Goal: Task Accomplishment & Management: Manage account settings

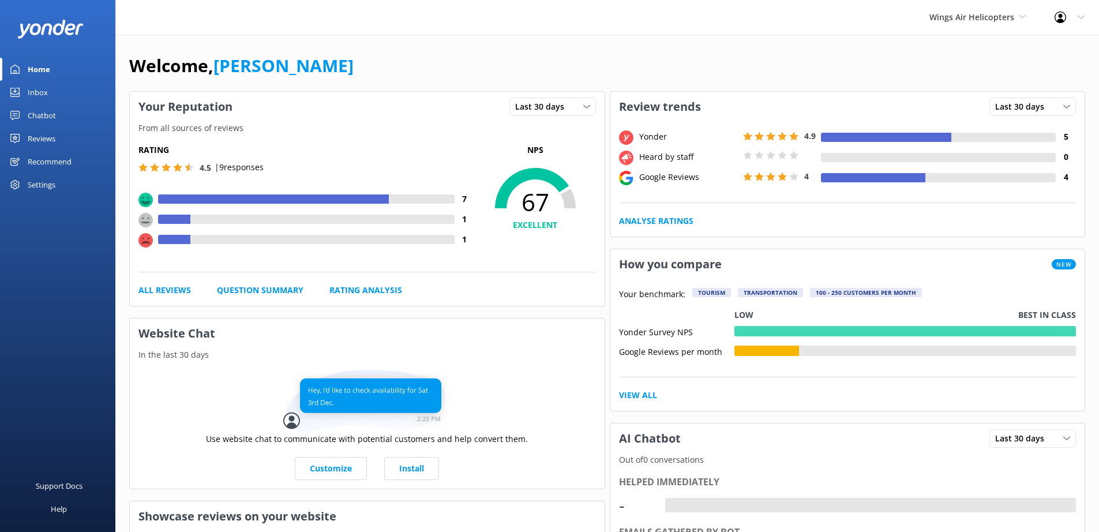
click at [30, 191] on div "Settings" at bounding box center [42, 184] width 28 height 23
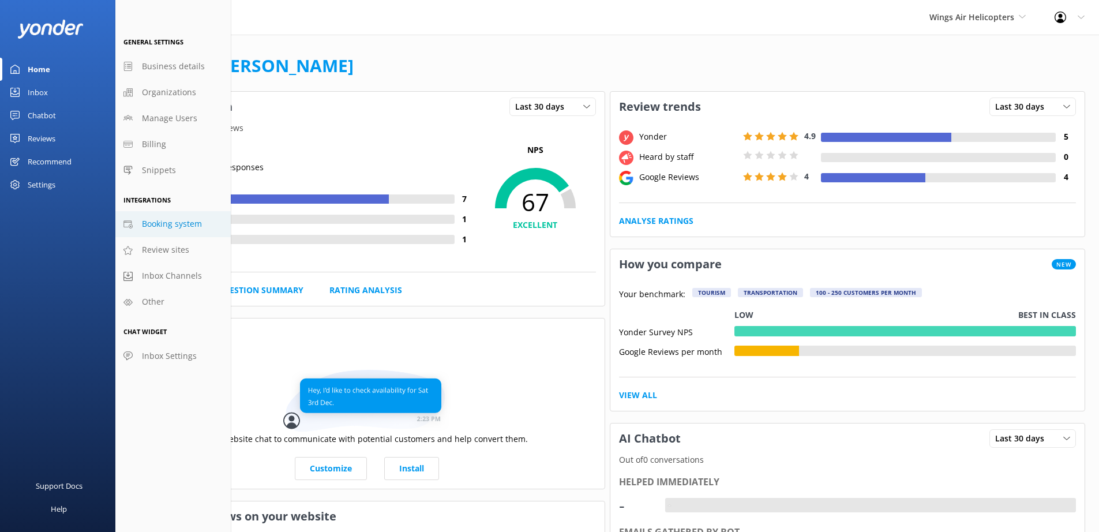
click at [144, 223] on span "Booking system" at bounding box center [172, 224] width 60 height 13
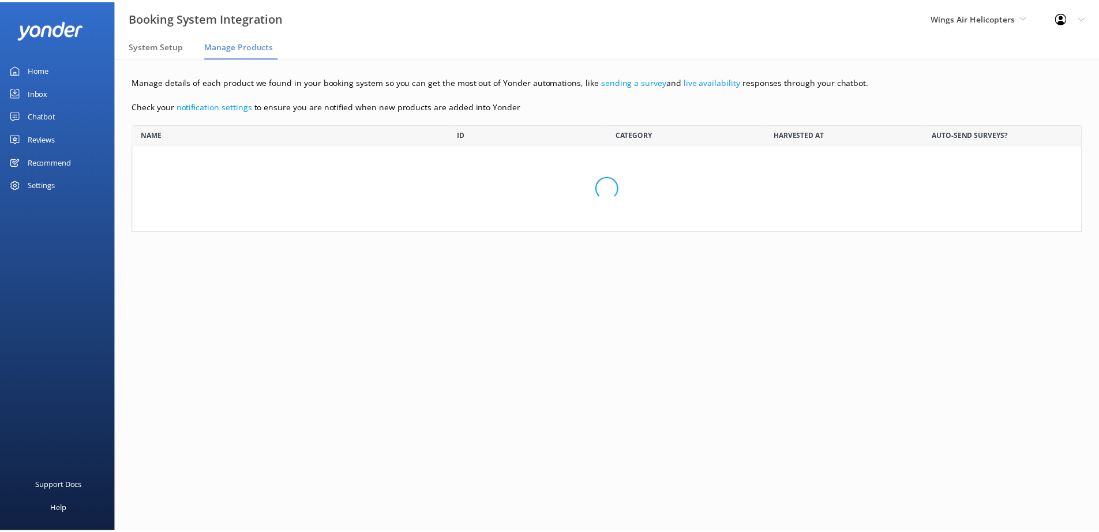
scroll to position [99, 949]
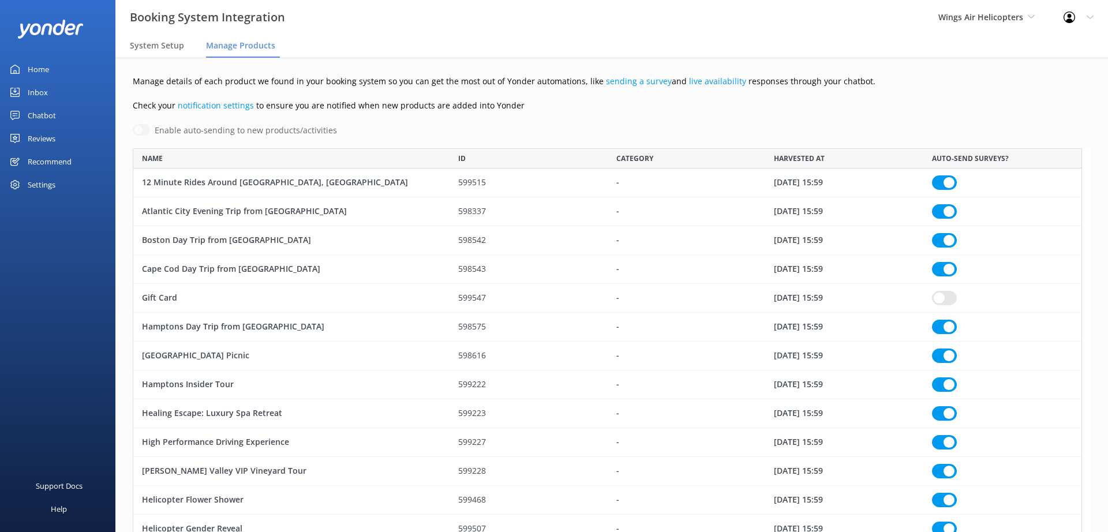
checkbox input "true"
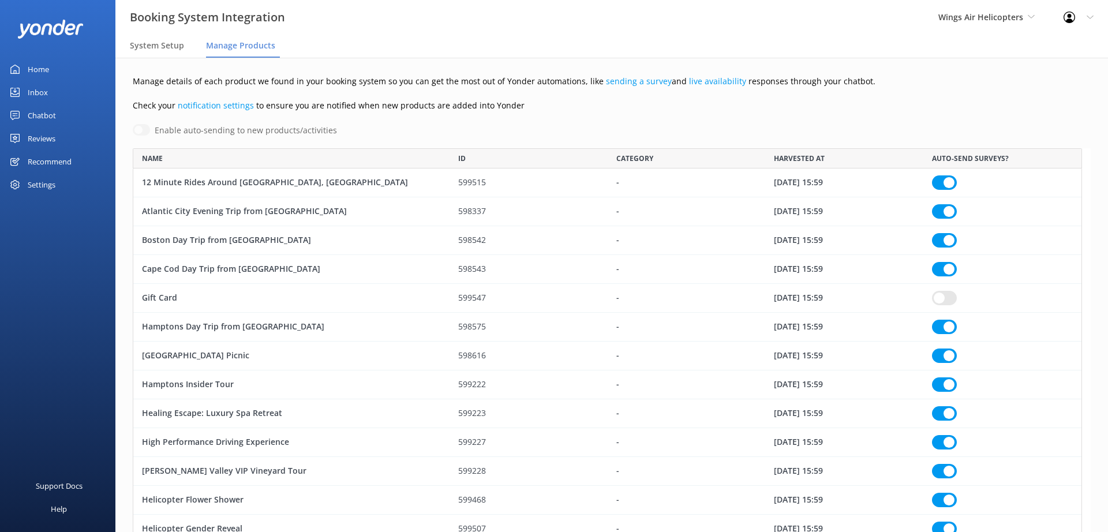
checkbox input "true"
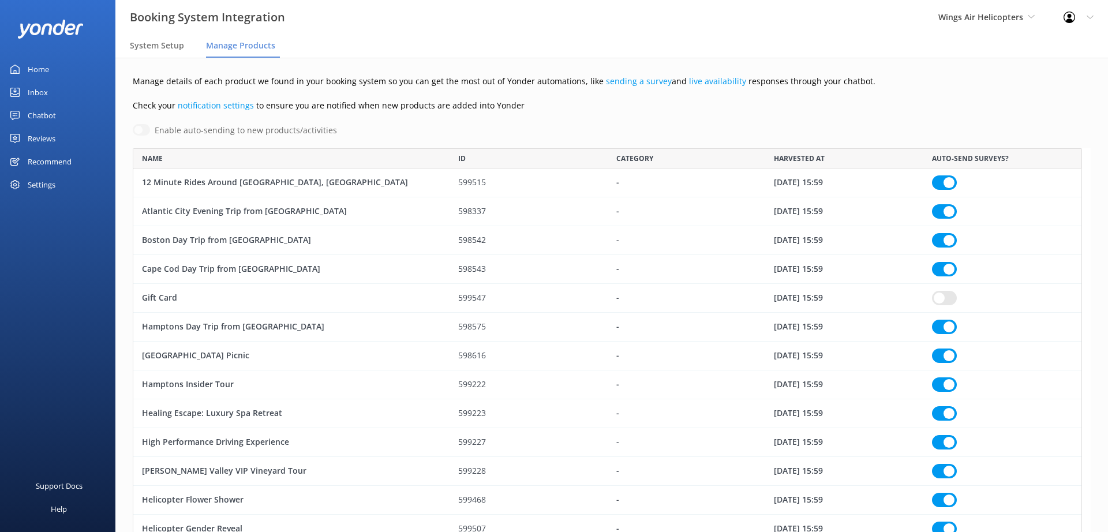
checkbox input "true"
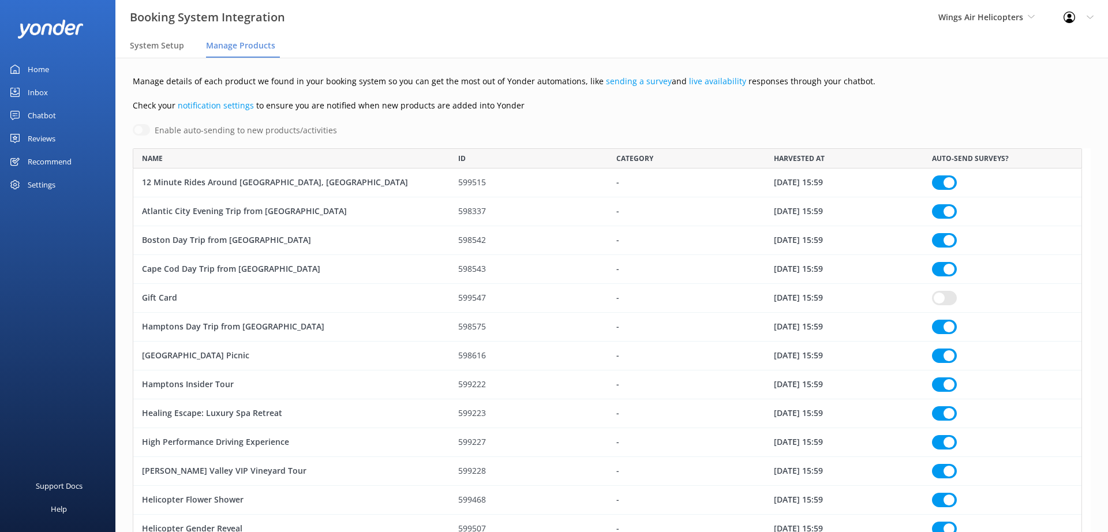
checkbox input "true"
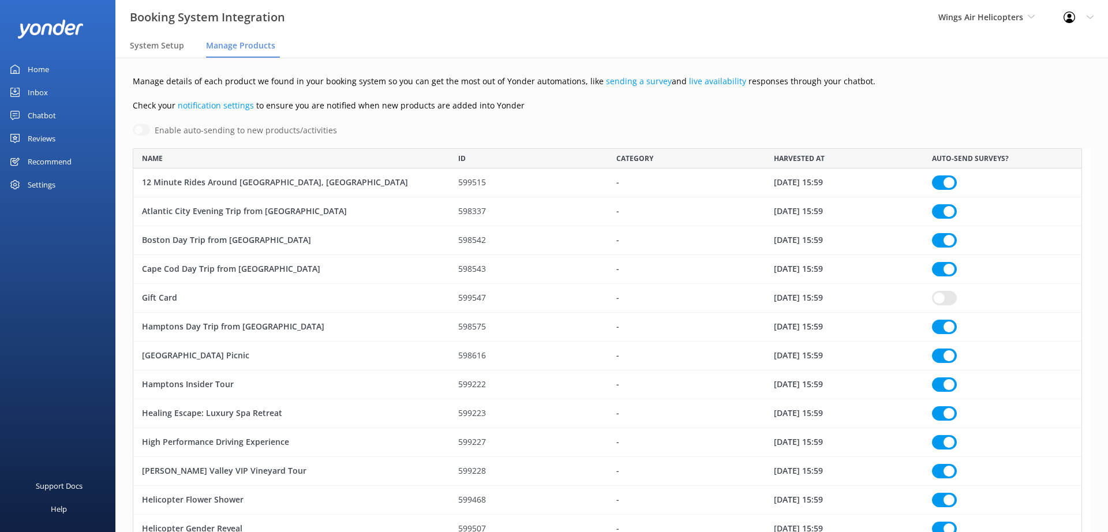
checkbox input "true"
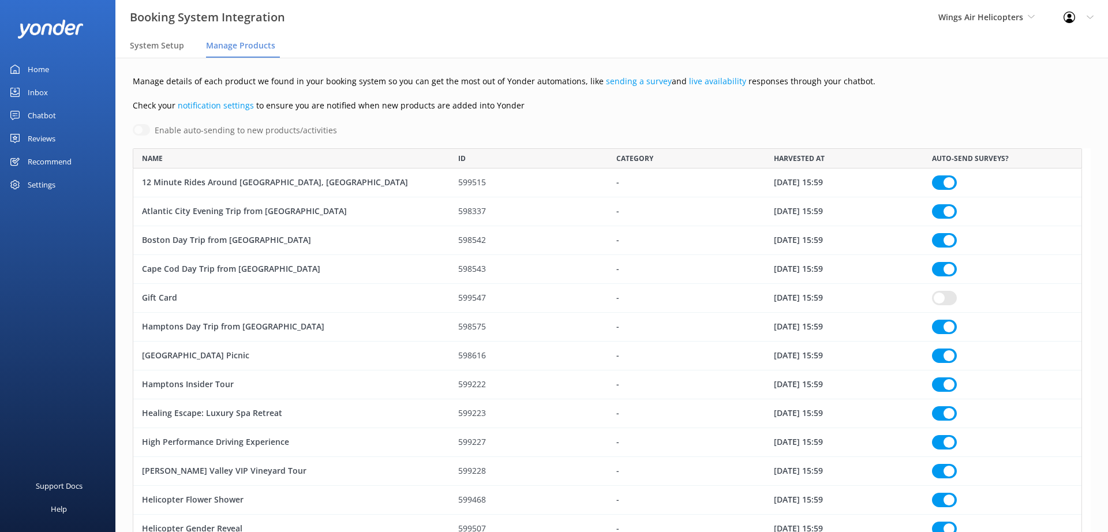
checkbox input "true"
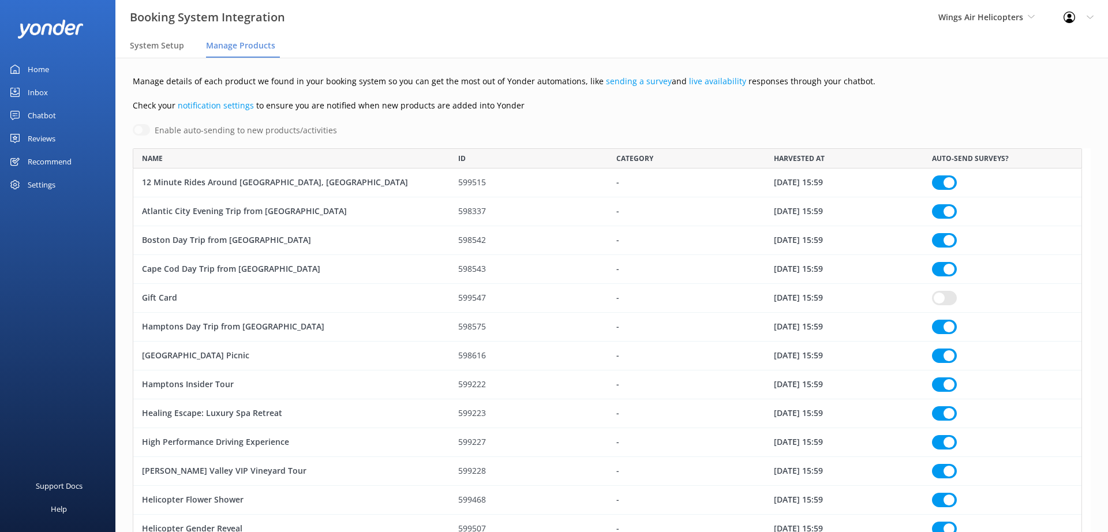
checkbox input "true"
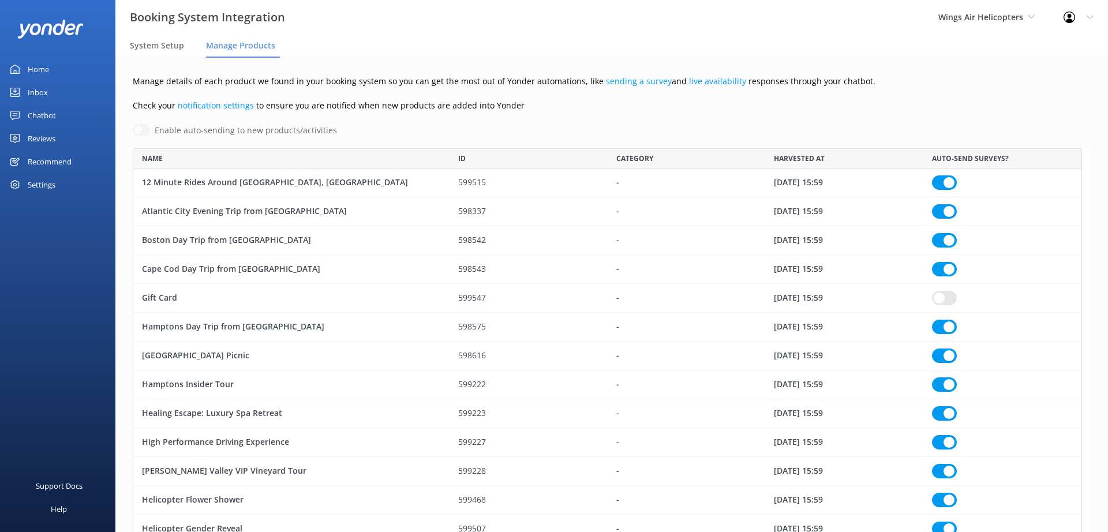
checkbox input "true"
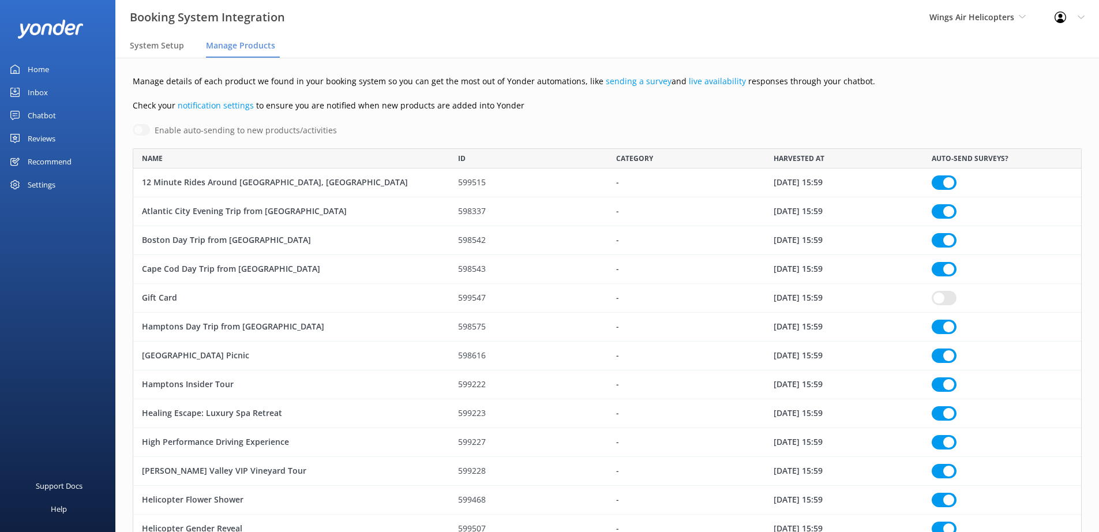
scroll to position [1137, 941]
checkbox input "true"
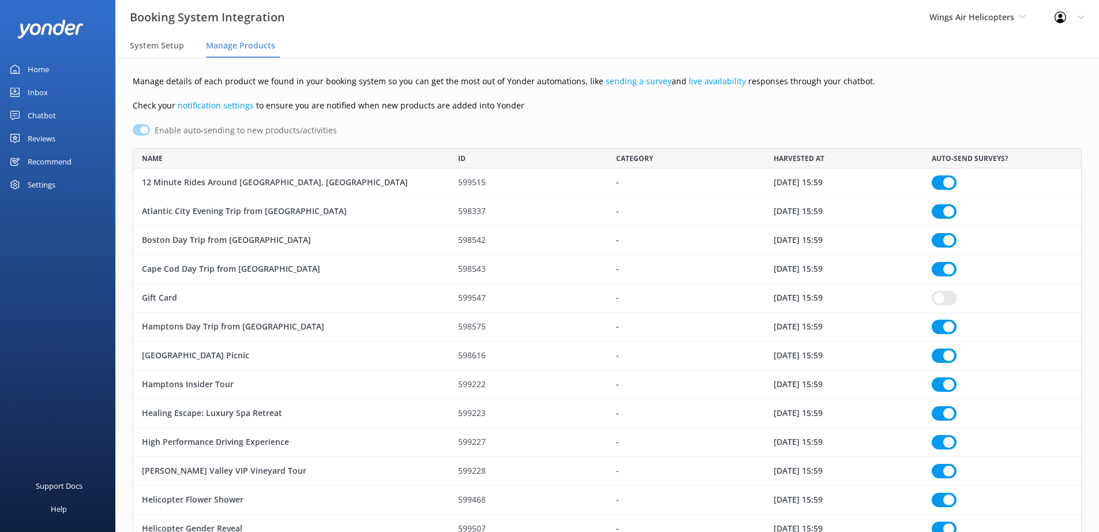
checkbox input "true"
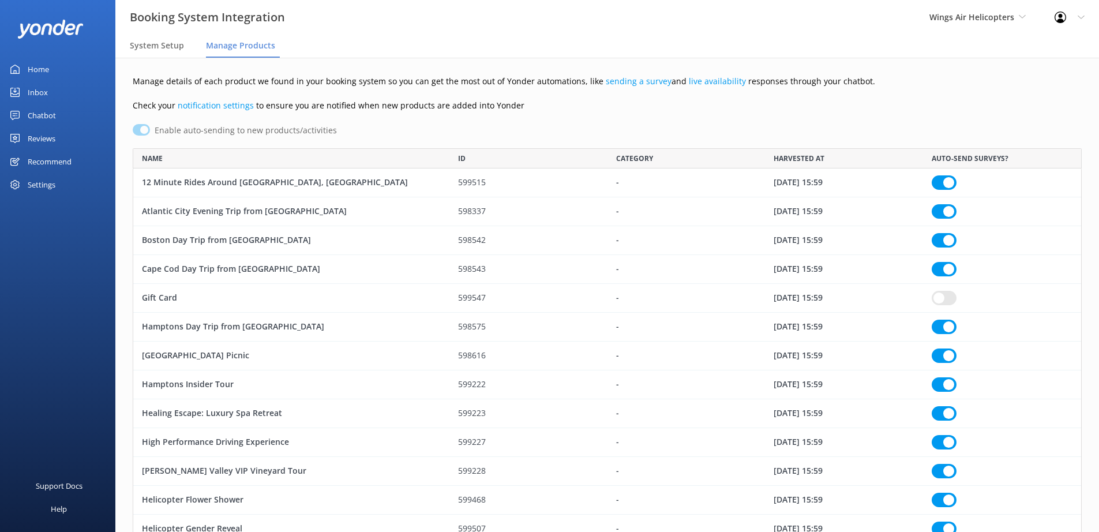
checkbox input "true"
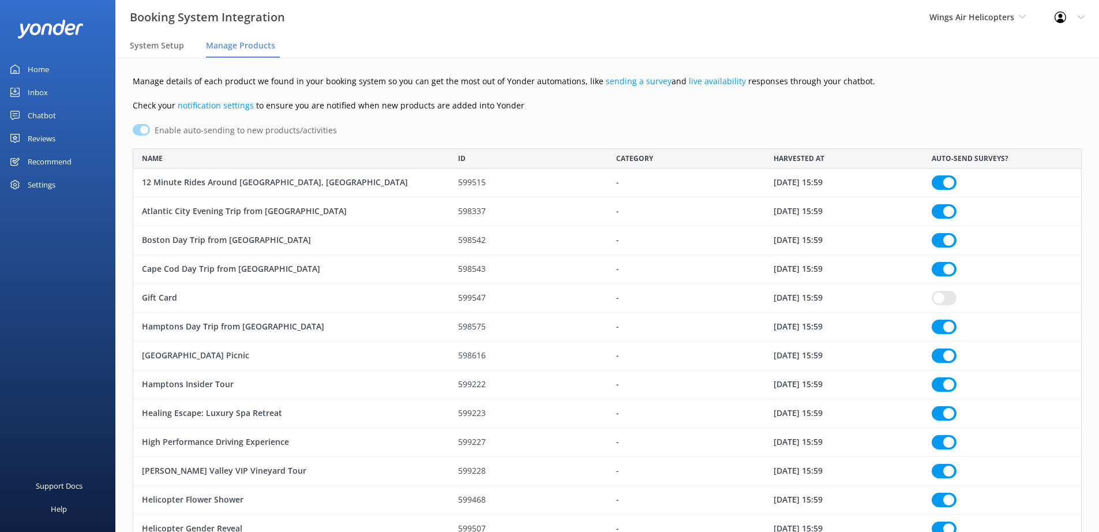
checkbox input "true"
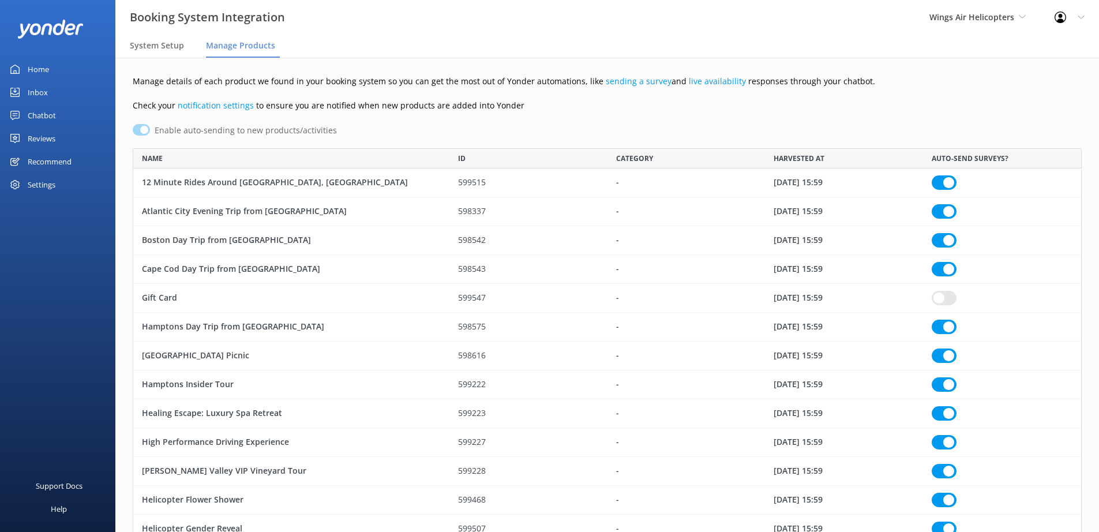
checkbox input "true"
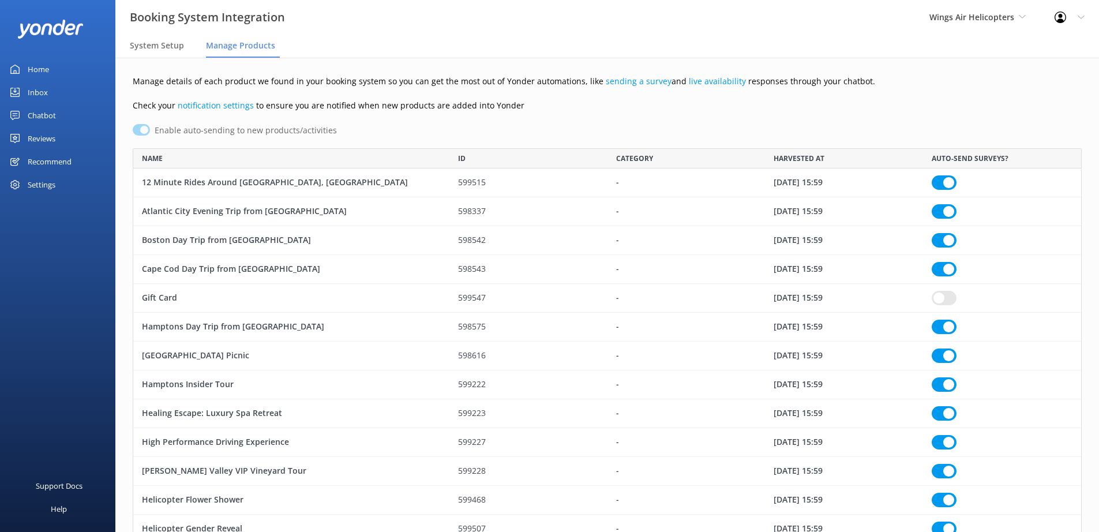
checkbox input "true"
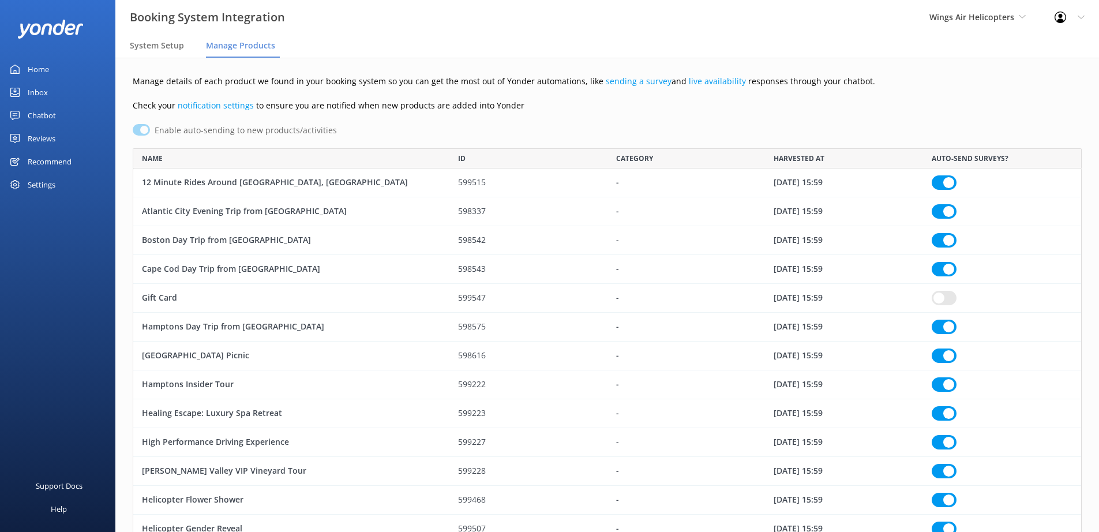
checkbox input "true"
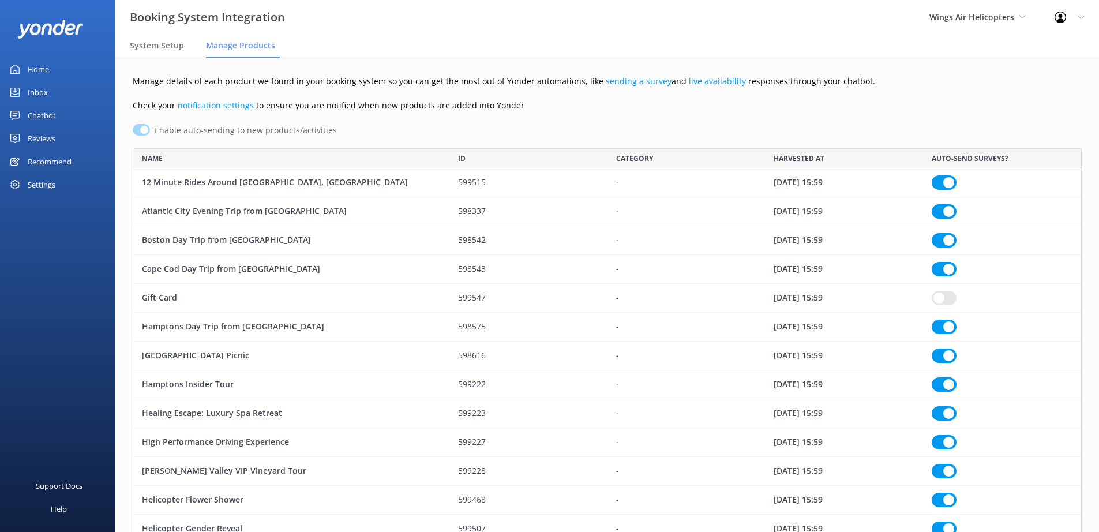
checkbox input "true"
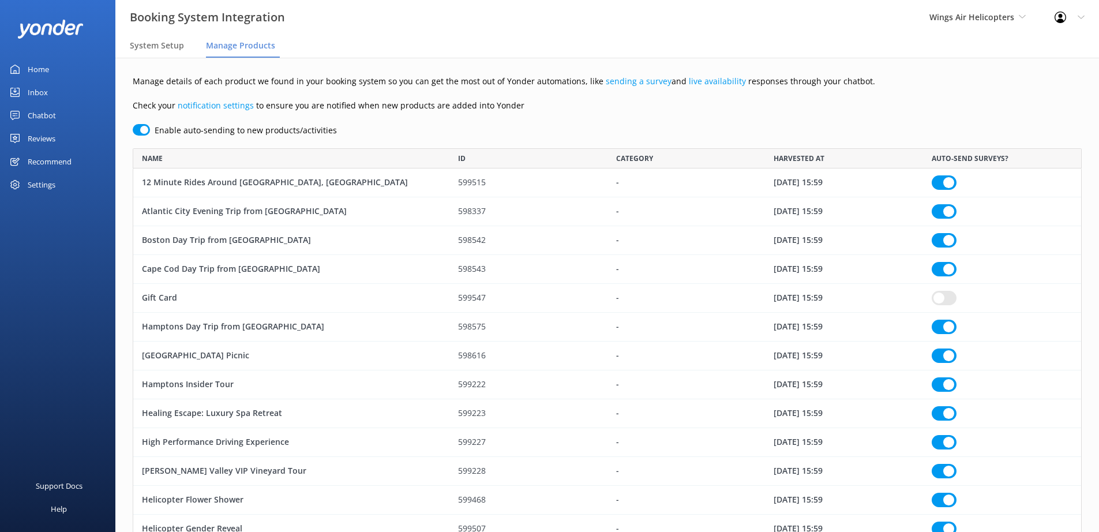
checkbox input "true"
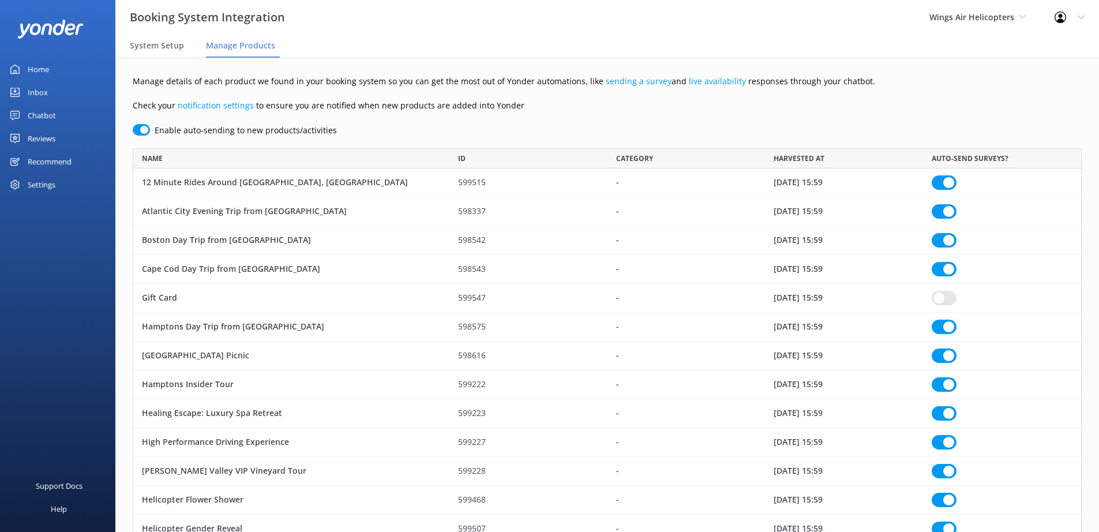
checkbox input "true"
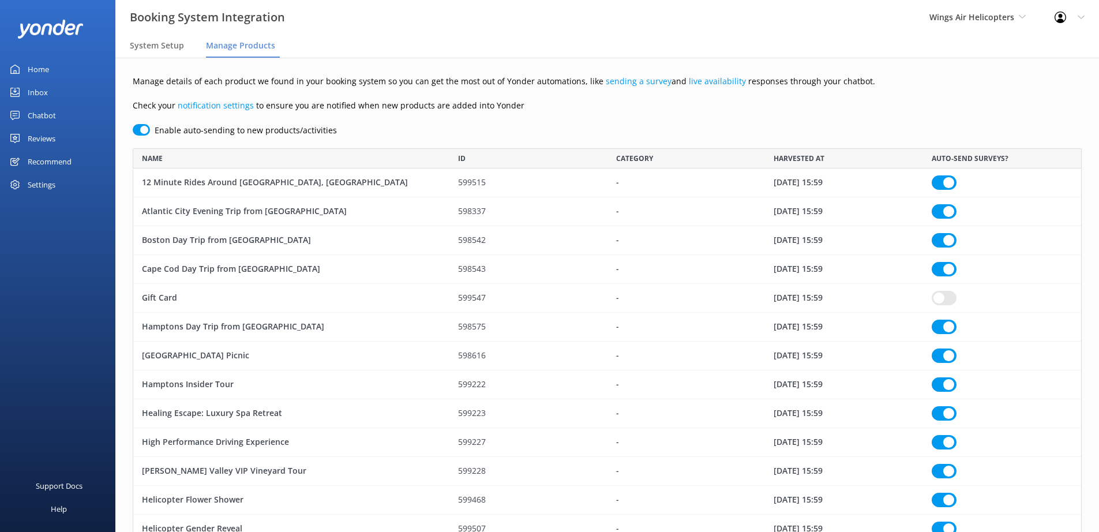
checkbox input "true"
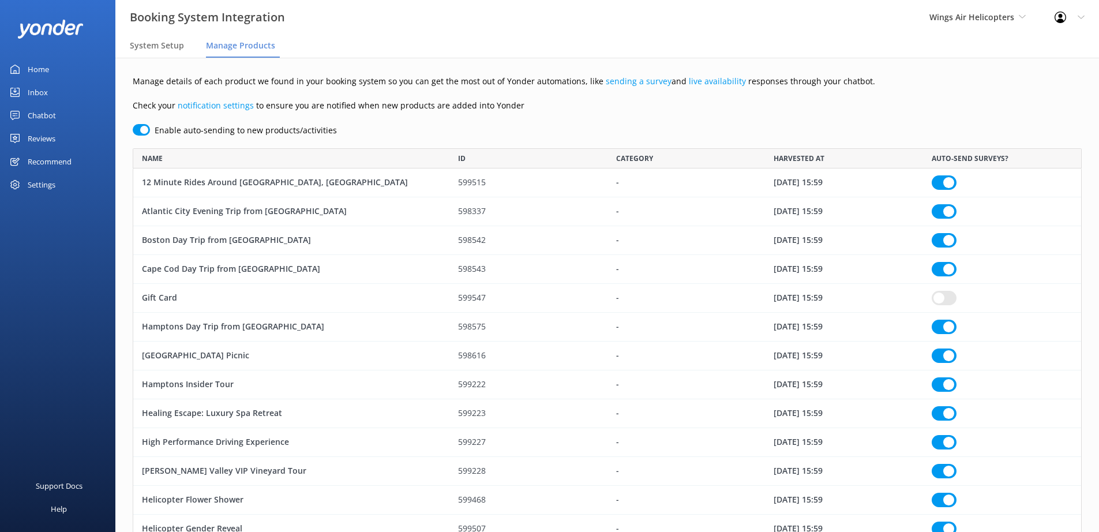
checkbox input "true"
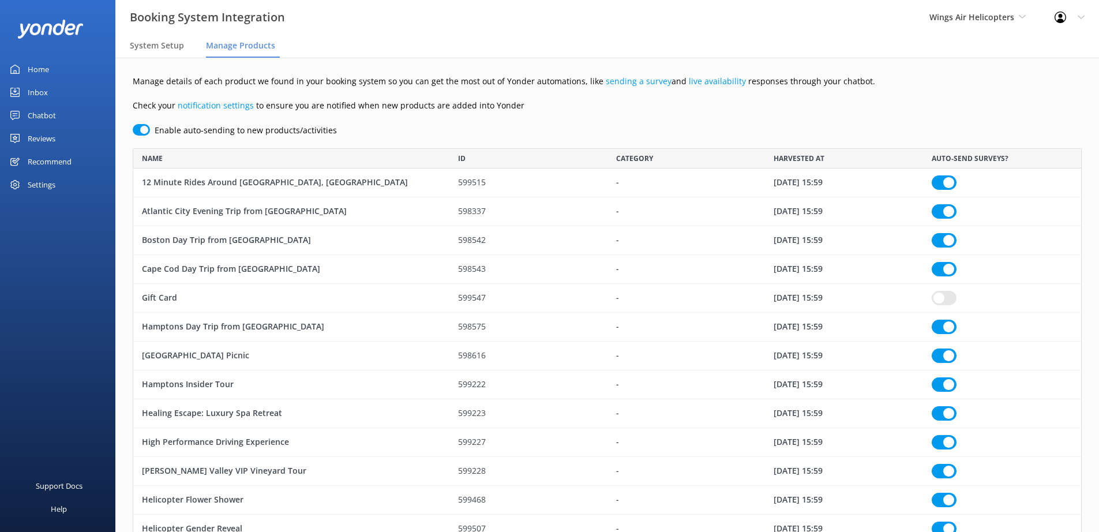
checkbox input "true"
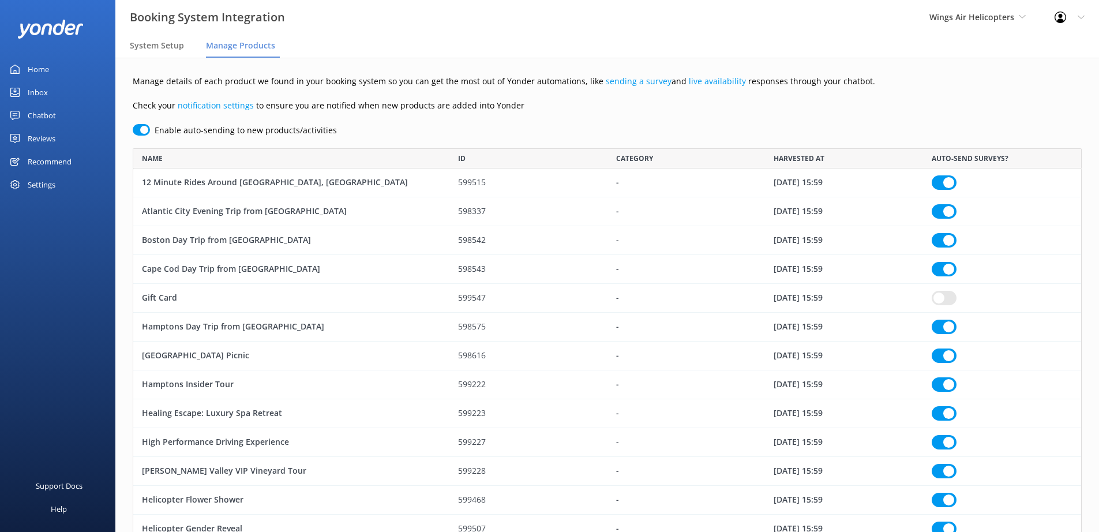
checkbox input "true"
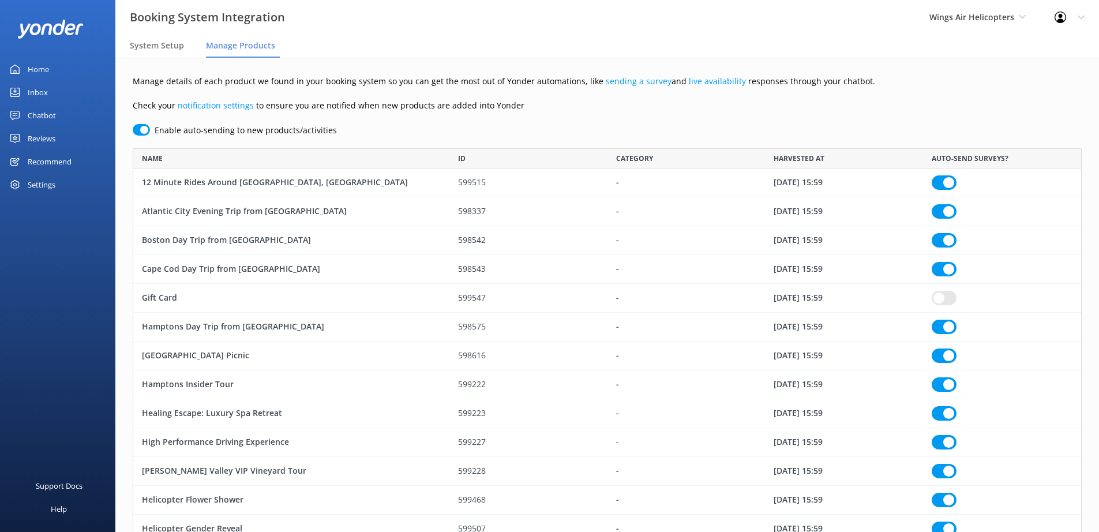
checkbox input "true"
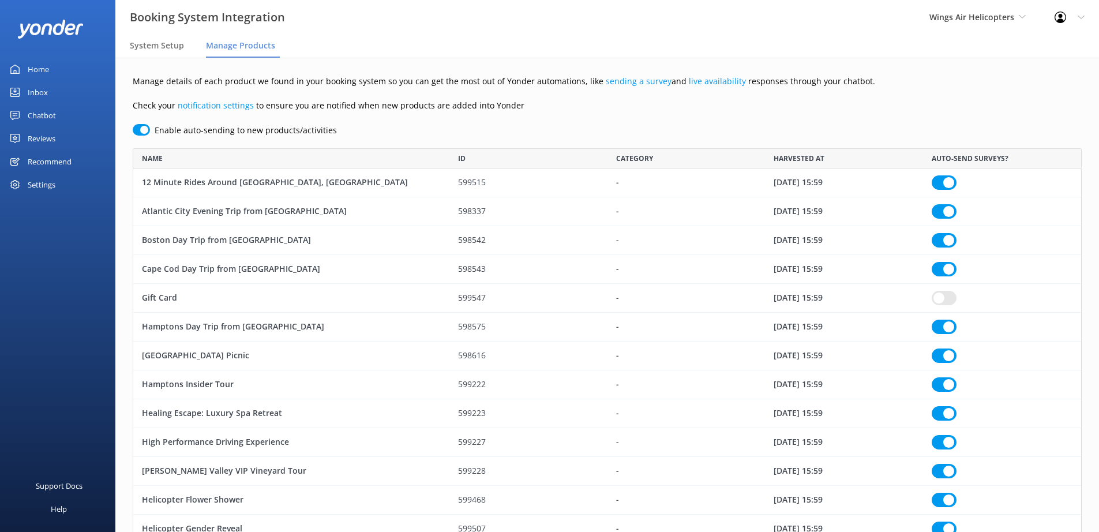
checkbox input "true"
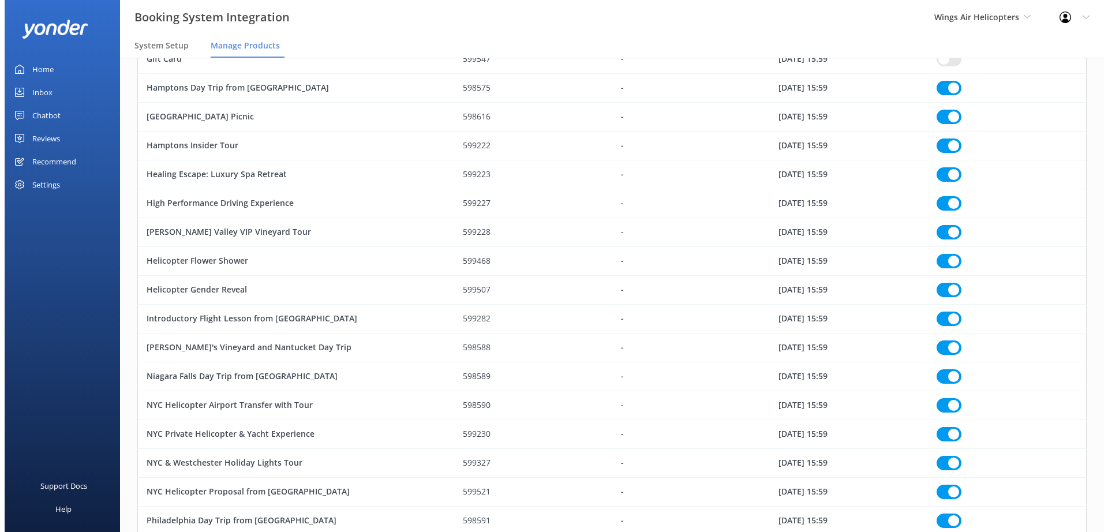
scroll to position [0, 0]
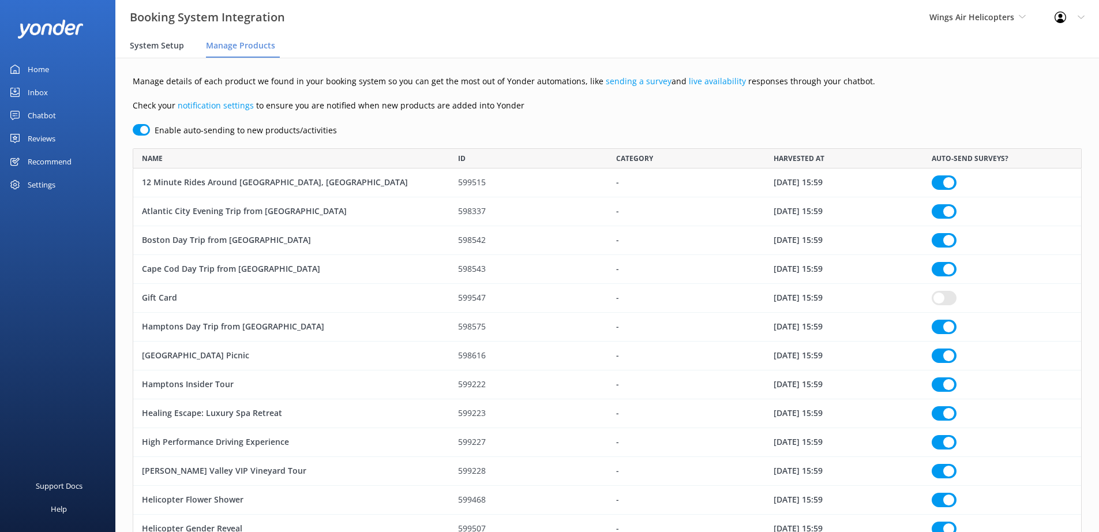
click at [149, 43] on span "System Setup" at bounding box center [157, 46] width 54 height 12
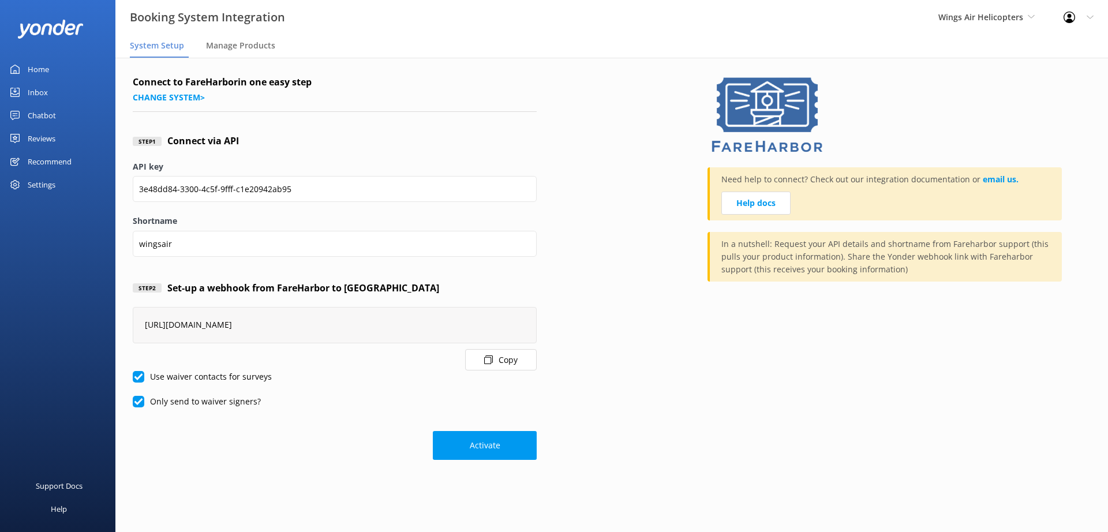
click at [32, 73] on div "Home" at bounding box center [38, 69] width 21 height 23
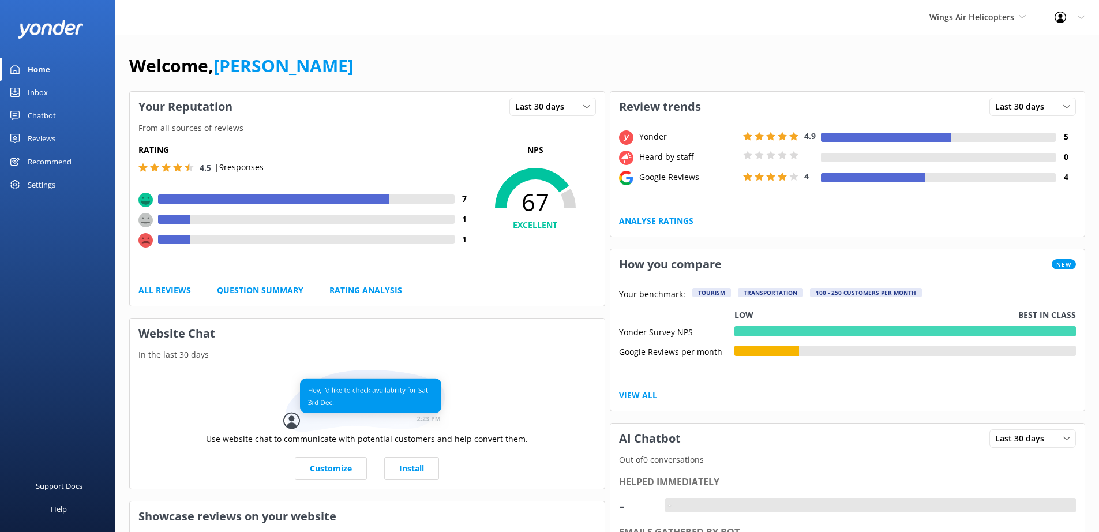
click at [40, 140] on div "Reviews" at bounding box center [42, 138] width 28 height 23
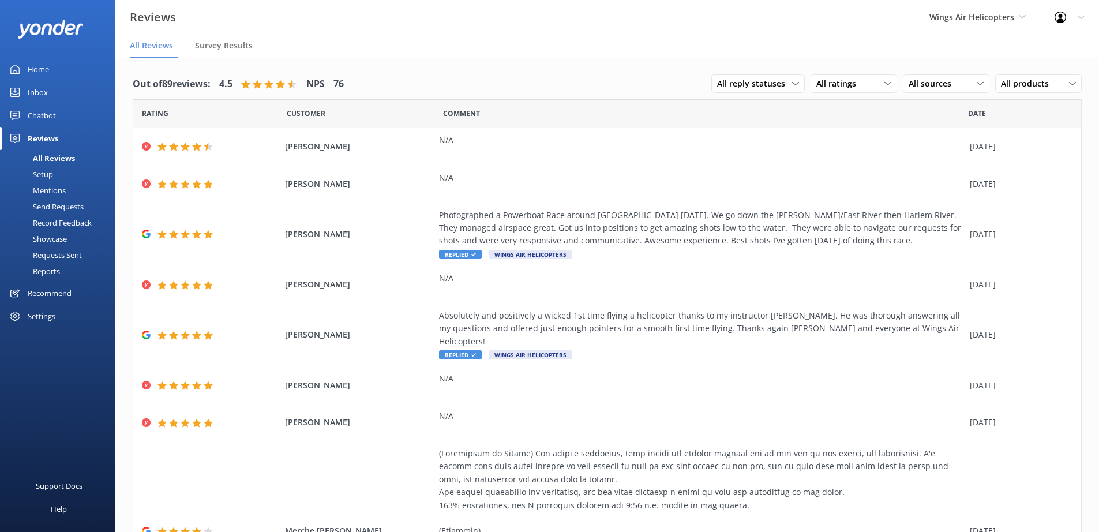
click at [46, 118] on div "Chatbot" at bounding box center [42, 115] width 28 height 23
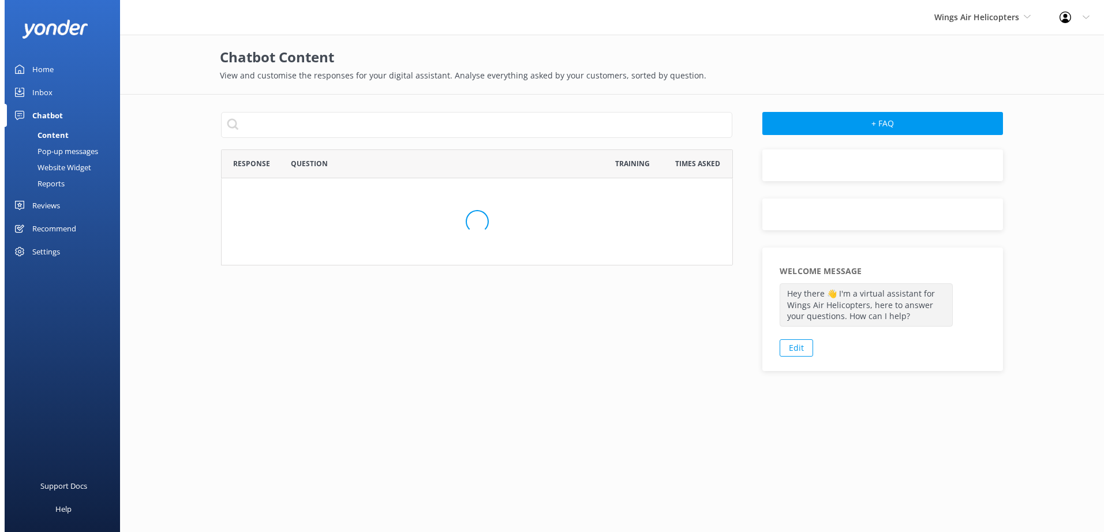
scroll to position [396, 503]
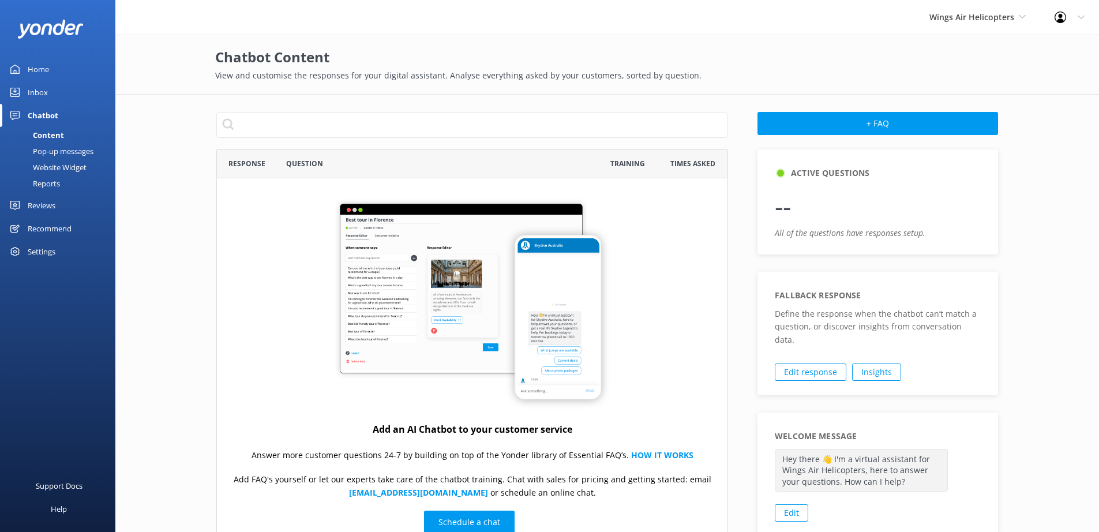
click at [42, 96] on div "Inbox" at bounding box center [38, 92] width 20 height 23
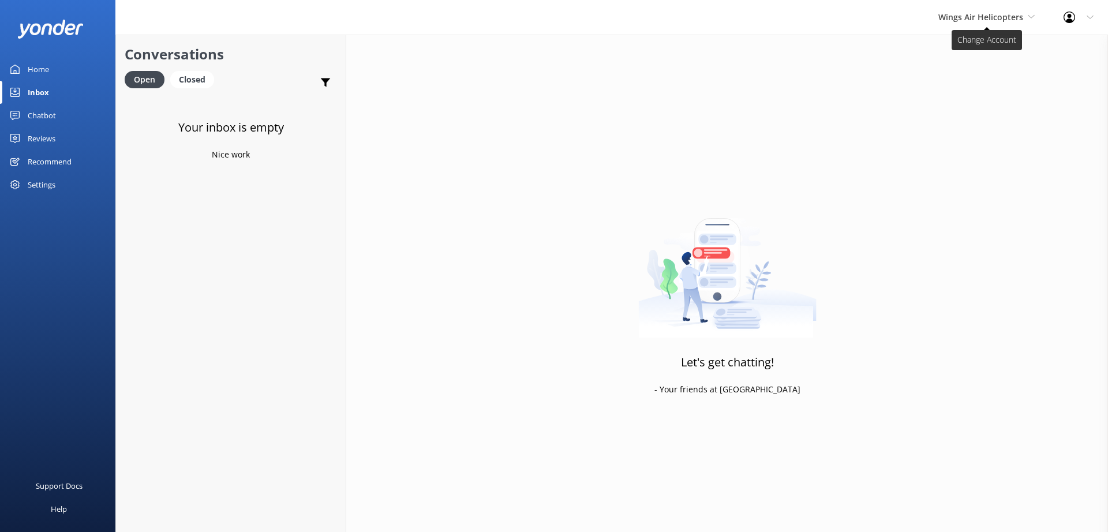
click at [986, 21] on span "Wings Air Helicopters" at bounding box center [980, 17] width 85 height 11
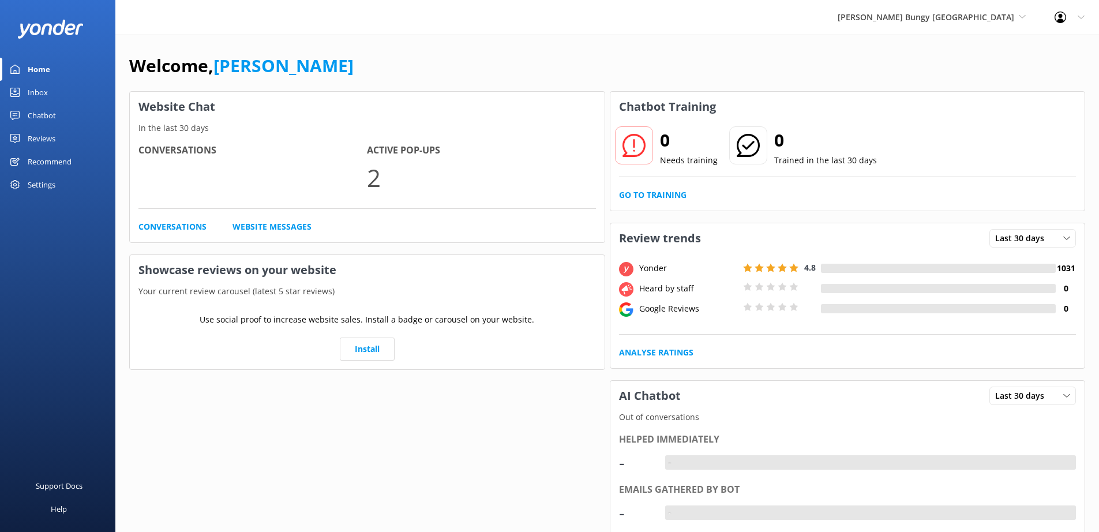
click at [43, 93] on div "Inbox" at bounding box center [38, 92] width 20 height 23
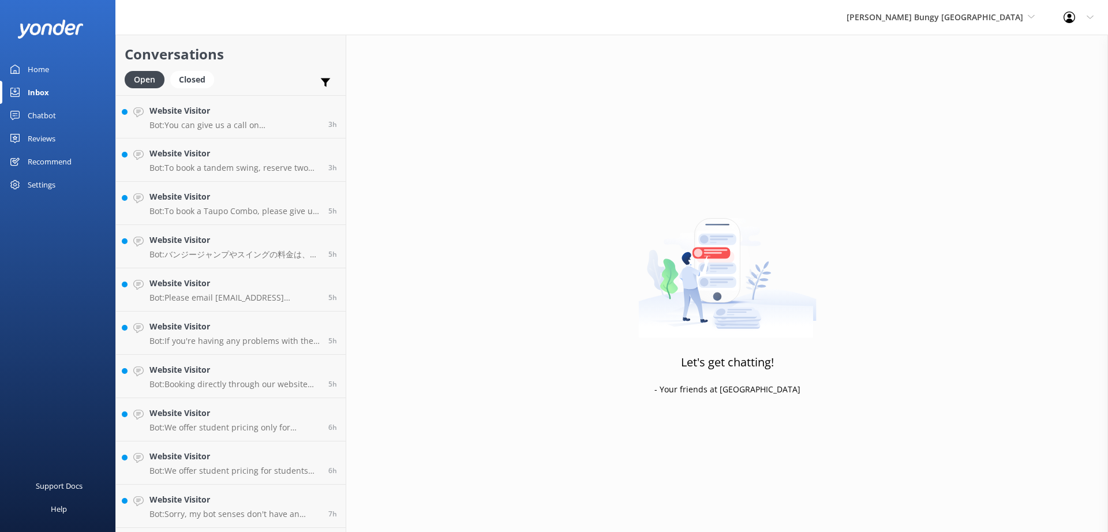
click at [44, 118] on div "Chatbot" at bounding box center [42, 115] width 28 height 23
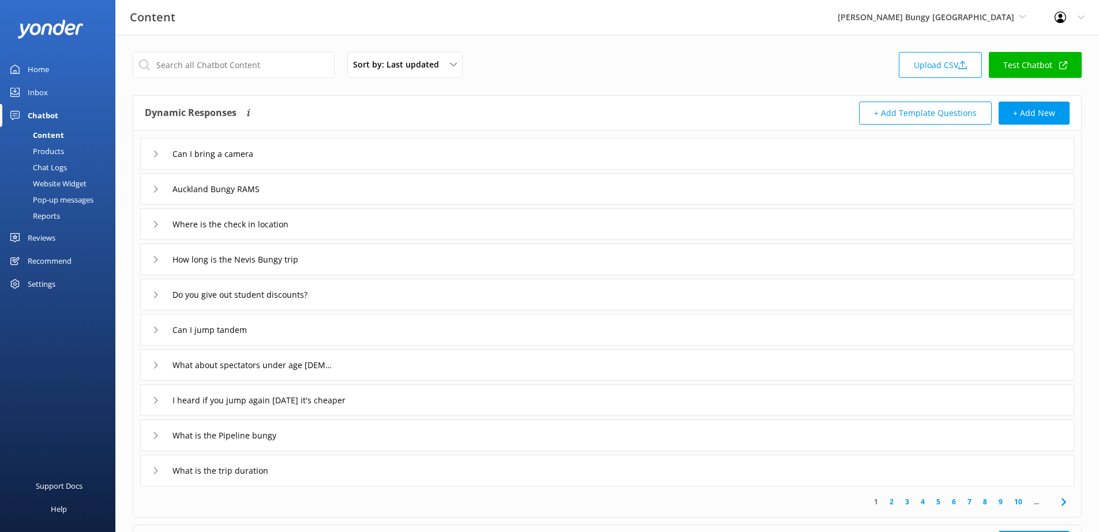
click at [42, 240] on div "Reviews" at bounding box center [42, 237] width 28 height 23
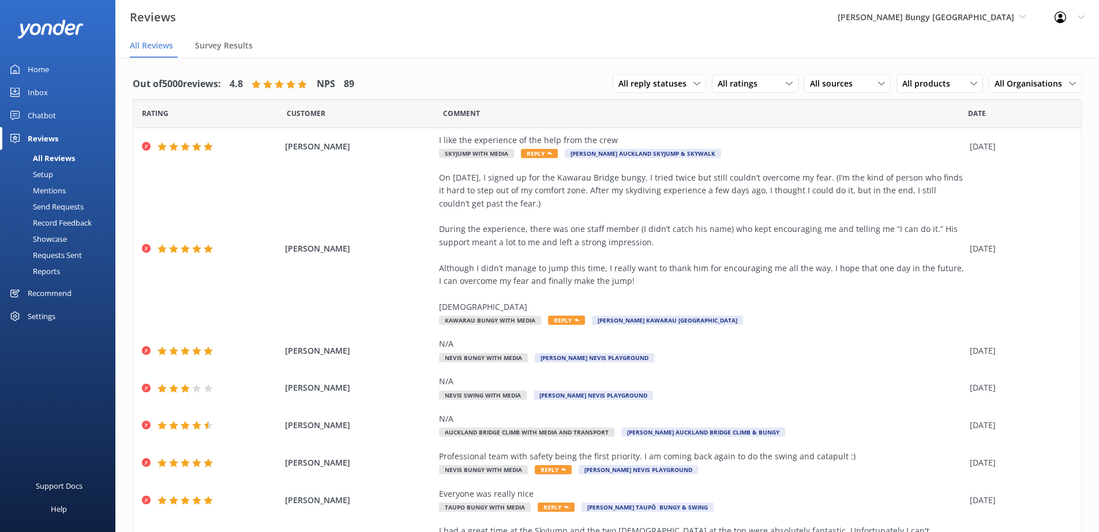
click at [53, 294] on div "Recommend" at bounding box center [50, 293] width 44 height 23
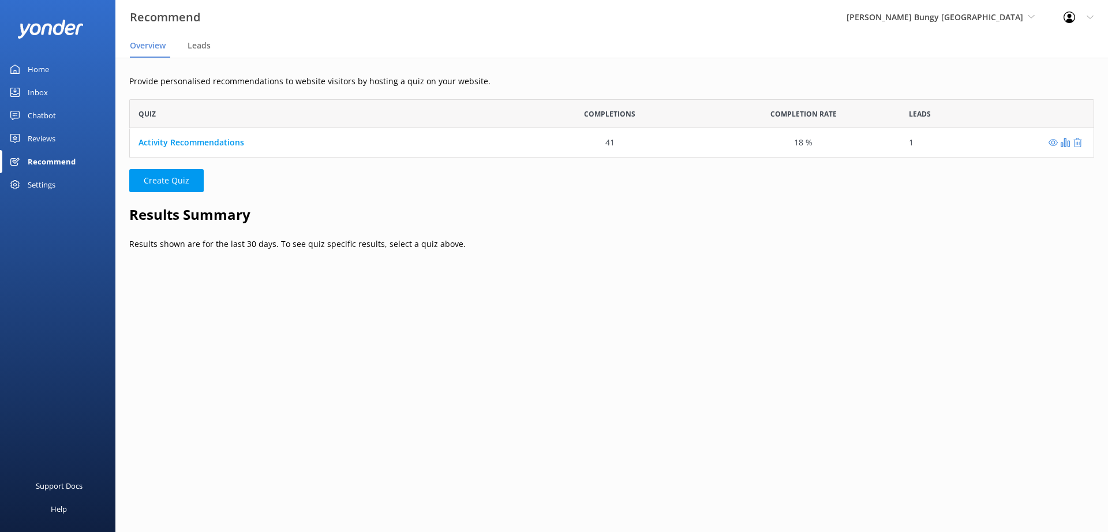
scroll to position [9, 9]
